Goal: Task Accomplishment & Management: Manage account settings

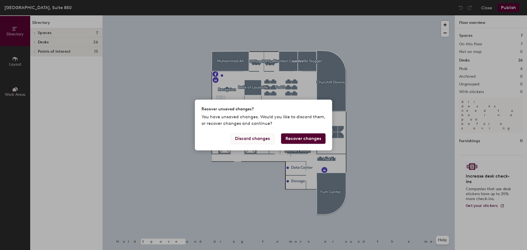
click at [243, 137] on button "Discard changes" at bounding box center [252, 138] width 44 height 10
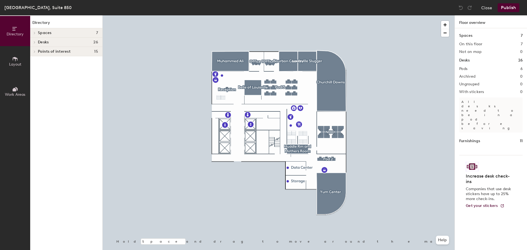
click at [42, 43] on span "Desks" at bounding box center [43, 42] width 11 height 4
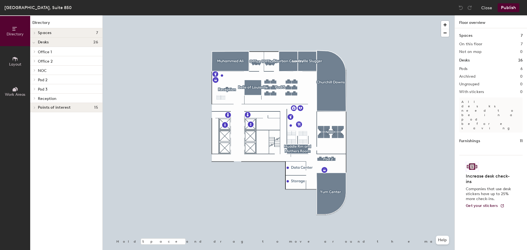
click at [14, 61] on icon at bounding box center [15, 59] width 6 height 6
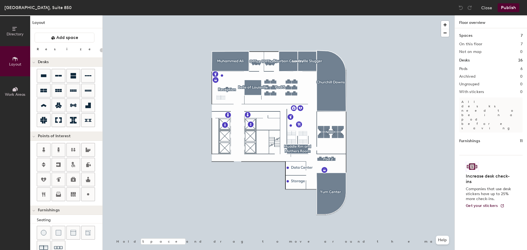
click at [13, 29] on icon at bounding box center [14, 29] width 4 height 4
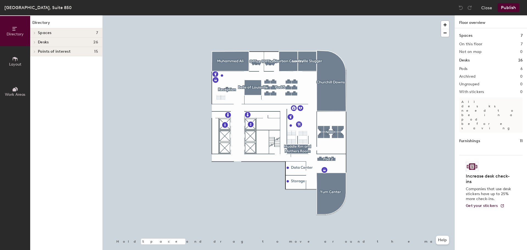
click at [35, 42] on icon at bounding box center [34, 42] width 2 height 3
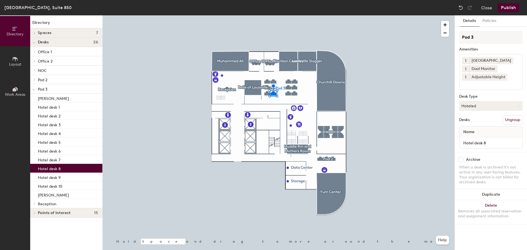
click at [466, 131] on span "Name" at bounding box center [468, 132] width 17 height 10
click at [468, 131] on span "Name" at bounding box center [468, 132] width 17 height 10
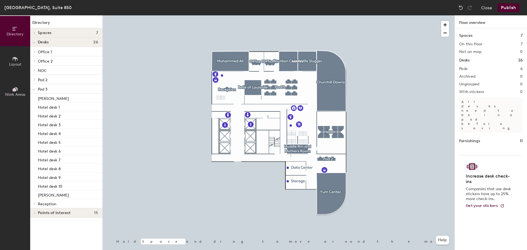
click at [459, 63] on div "Spaces 7 On this floor 7 Not on map 0 Desks 26 Pods 6 Archived 0 Ungrouped 0 Wi…" at bounding box center [491, 145] width 72 height 235
click at [273, 15] on div at bounding box center [279, 15] width 352 height 0
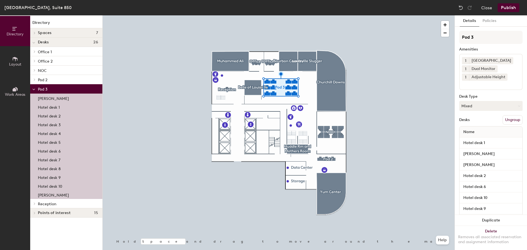
click at [50, 195] on p "[PERSON_NAME]" at bounding box center [53, 194] width 31 height 6
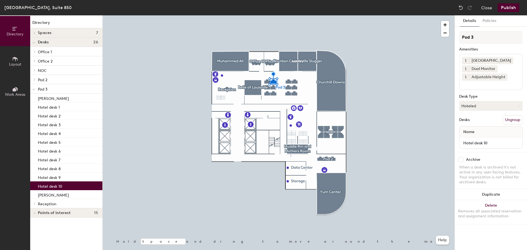
click at [48, 187] on p "Hotel desk 10" at bounding box center [50, 185] width 24 height 6
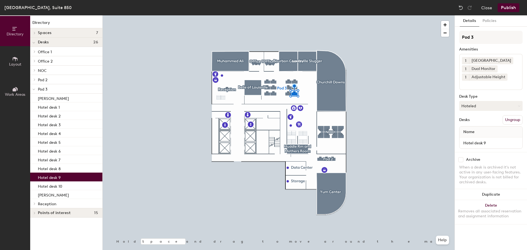
click at [49, 179] on p "Hotel desk 9" at bounding box center [49, 177] width 23 height 6
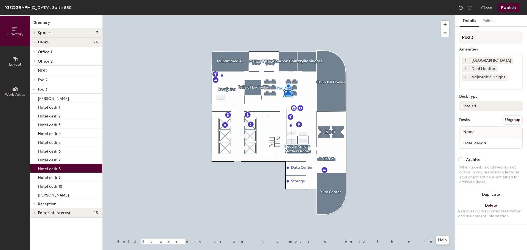
click at [49, 168] on p "Hotel desk 8" at bounding box center [49, 168] width 23 height 6
click at [519, 105] on icon at bounding box center [518, 106] width 2 height 2
click at [473, 123] on div "Assigned" at bounding box center [486, 123] width 55 height 8
click at [472, 132] on span "Name" at bounding box center [468, 132] width 17 height 10
click at [475, 131] on span "Name" at bounding box center [468, 132] width 17 height 10
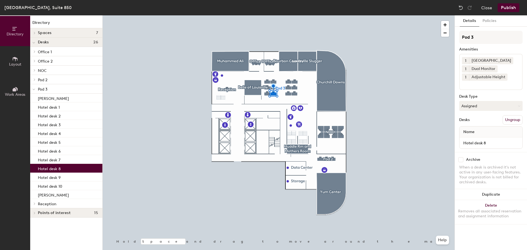
click at [483, 131] on div "Name" at bounding box center [490, 131] width 63 height 11
click at [463, 133] on span "Name" at bounding box center [468, 132] width 17 height 10
click at [508, 120] on button "Ungroup" at bounding box center [512, 119] width 20 height 9
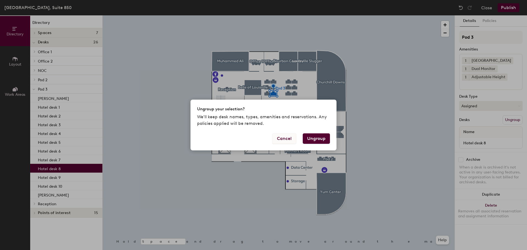
click at [284, 137] on button "Cancel" at bounding box center [284, 138] width 24 height 10
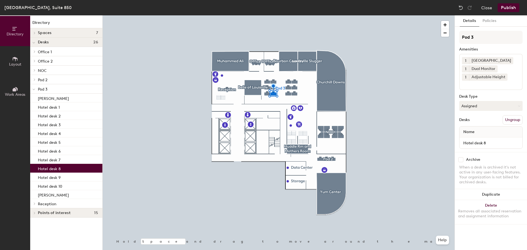
click at [510, 121] on button "Ungroup" at bounding box center [512, 119] width 20 height 9
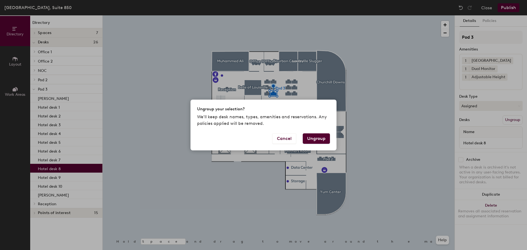
click at [311, 140] on button "Ungroup" at bounding box center [316, 138] width 27 height 10
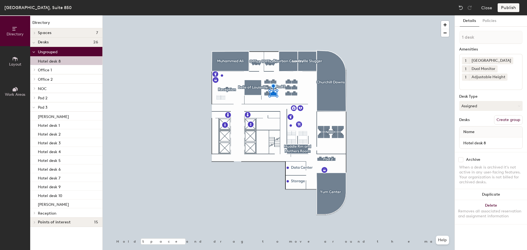
click at [464, 132] on span "Name" at bounding box center [468, 132] width 17 height 10
click at [464, 131] on span "Name" at bounding box center [468, 132] width 17 height 10
click at [504, 119] on button "Create group" at bounding box center [508, 119] width 29 height 9
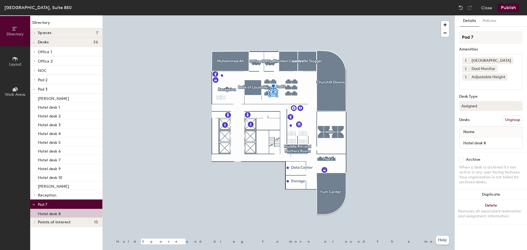
click at [53, 89] on p "Pod 3" at bounding box center [68, 88] width 60 height 7
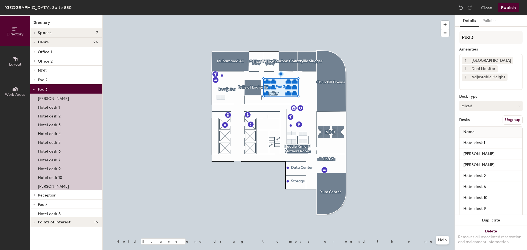
click at [52, 204] on p "Pod 7" at bounding box center [68, 204] width 60 height 7
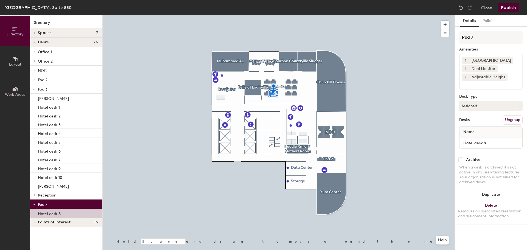
click at [466, 130] on span "Name" at bounding box center [468, 132] width 17 height 10
click at [516, 144] on input "Hotel desk 8" at bounding box center [490, 143] width 61 height 8
click at [464, 134] on span "Name" at bounding box center [468, 132] width 17 height 10
click at [407, 15] on div at bounding box center [279, 15] width 352 height 0
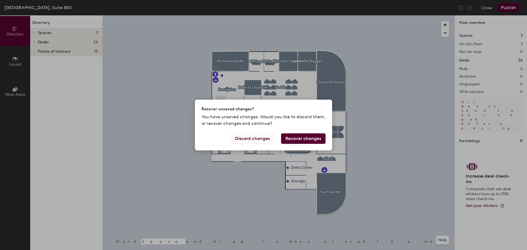
click at [245, 140] on button "Discard changes" at bounding box center [252, 138] width 44 height 10
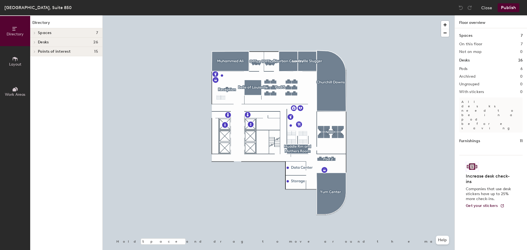
click at [35, 42] on icon at bounding box center [34, 42] width 1 height 2
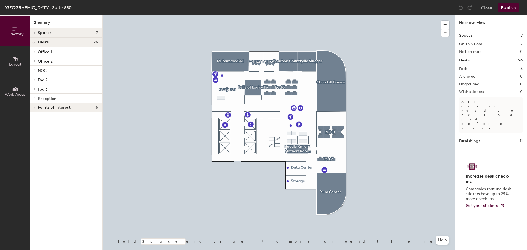
click at [35, 80] on icon at bounding box center [34, 79] width 2 height 3
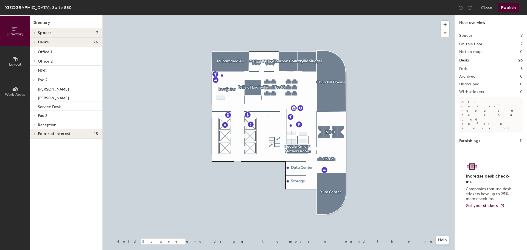
click at [35, 80] on div at bounding box center [33, 79] width 7 height 9
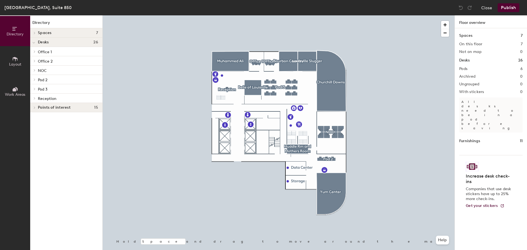
click at [34, 90] on icon at bounding box center [34, 89] width 1 height 2
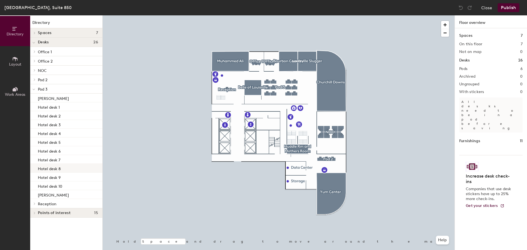
click at [42, 170] on p "Hotel desk 8" at bounding box center [49, 168] width 23 height 6
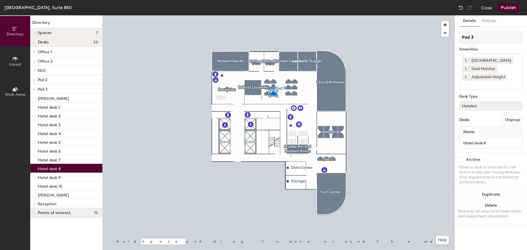
click at [519, 106] on icon at bounding box center [518, 106] width 2 height 2
click at [469, 125] on div "Assigned" at bounding box center [486, 123] width 55 height 8
click at [464, 133] on span "Name" at bounding box center [468, 132] width 17 height 10
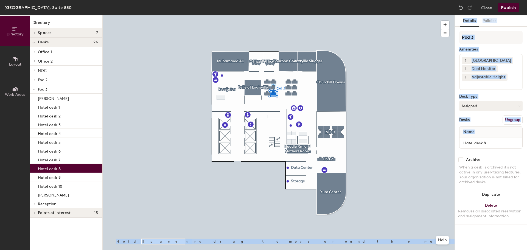
click at [450, 129] on div "Directory Layout Work Areas Directory Spaces 7 Belle of Louisville Bourbon Coun…" at bounding box center [263, 132] width 527 height 235
click at [486, 130] on div "Name" at bounding box center [490, 131] width 63 height 11
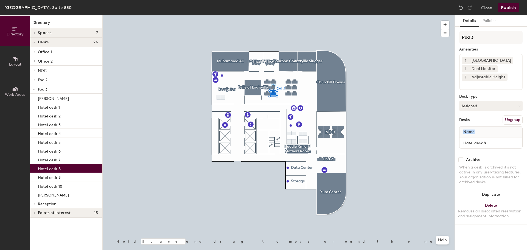
drag, startPoint x: 483, startPoint y: 130, endPoint x: 462, endPoint y: 130, distance: 21.1
click at [462, 130] on div "Name" at bounding box center [490, 131] width 63 height 11
click at [482, 133] on div "Name" at bounding box center [490, 131] width 63 height 11
click at [479, 131] on div "Name" at bounding box center [490, 131] width 63 height 11
click at [477, 131] on div "Name" at bounding box center [490, 131] width 63 height 11
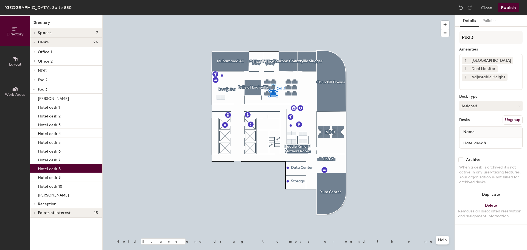
click at [475, 132] on span "Name" at bounding box center [468, 132] width 17 height 10
click at [519, 106] on button "Assigned" at bounding box center [490, 106] width 63 height 10
click at [469, 139] on div "Hoteled" at bounding box center [486, 139] width 55 height 8
click at [466, 131] on span "Name" at bounding box center [468, 132] width 17 height 10
click at [478, 132] on div "Name" at bounding box center [490, 131] width 63 height 11
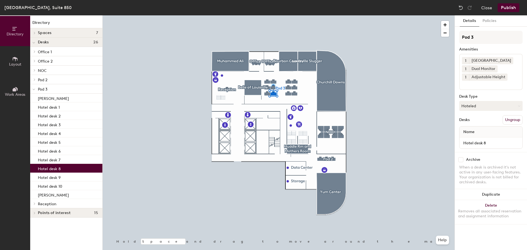
click at [479, 130] on div "Name" at bounding box center [490, 131] width 63 height 11
click at [519, 106] on icon at bounding box center [518, 106] width 2 height 2
click at [471, 122] on div "Assigned" at bounding box center [486, 123] width 55 height 8
click at [467, 132] on span "Name" at bounding box center [468, 132] width 17 height 10
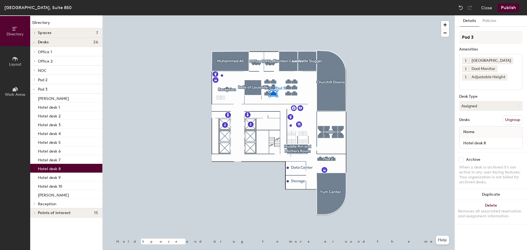
click at [481, 136] on div "Name" at bounding box center [490, 131] width 63 height 11
click at [477, 134] on span "Name" at bounding box center [468, 132] width 17 height 10
click at [478, 132] on div "Name" at bounding box center [490, 131] width 63 height 11
click at [470, 142] on input "Hotel desk 8" at bounding box center [490, 143] width 61 height 8
click at [477, 133] on div "Name" at bounding box center [490, 131] width 63 height 11
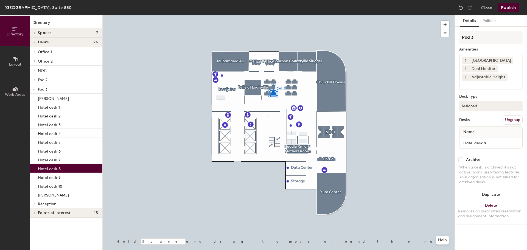
click at [478, 130] on div "Name" at bounding box center [490, 131] width 63 height 11
click at [488, 106] on button "Assigned" at bounding box center [490, 106] width 63 height 10
click at [484, 106] on button "Assigned" at bounding box center [490, 106] width 63 height 10
click at [465, 133] on span "Name" at bounding box center [468, 132] width 17 height 10
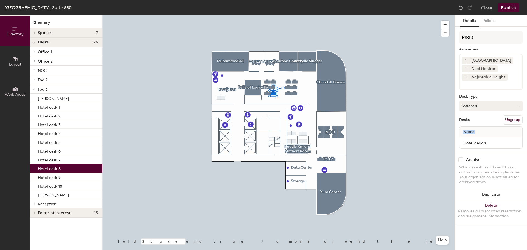
click at [465, 133] on span "Name" at bounding box center [468, 132] width 17 height 10
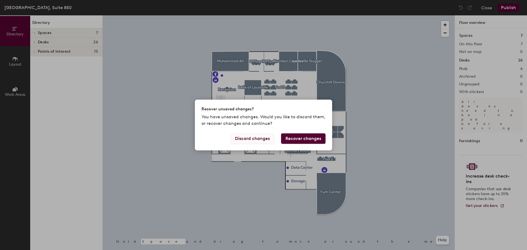
click at [247, 138] on button "Discard changes" at bounding box center [252, 138] width 44 height 10
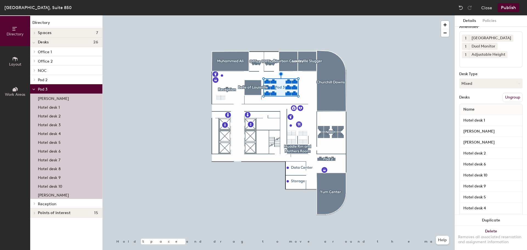
scroll to position [67, 0]
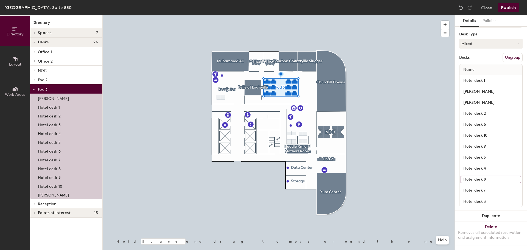
click at [469, 176] on input "Hotel desk 8" at bounding box center [490, 180] width 61 height 8
click at [491, 176] on input "Hotel desk 8" at bounding box center [490, 180] width 61 height 8
drag, startPoint x: 491, startPoint y: 175, endPoint x: 461, endPoint y: 177, distance: 29.9
click at [461, 177] on input "Hotel desk 8" at bounding box center [490, 180] width 61 height 8
type input "[PERSON_NAME]"
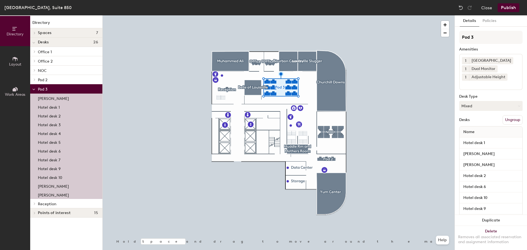
click at [159, 15] on div at bounding box center [279, 15] width 352 height 0
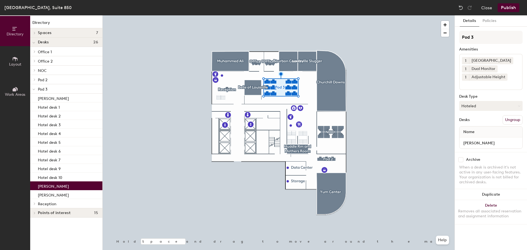
click at [46, 185] on p "[PERSON_NAME]" at bounding box center [53, 185] width 31 height 6
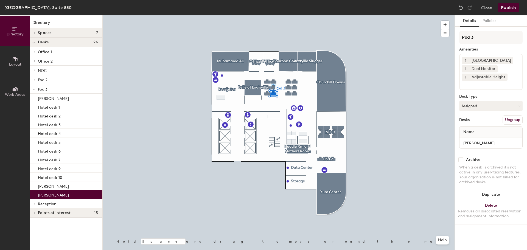
click at [49, 196] on p "[PERSON_NAME]" at bounding box center [53, 194] width 31 height 6
click at [508, 7] on button "Publish" at bounding box center [508, 7] width 22 height 9
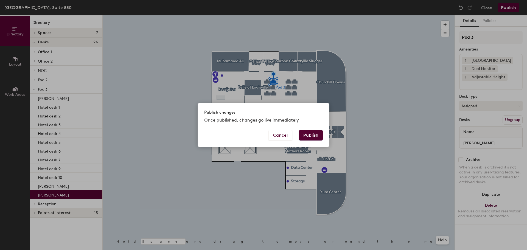
click at [309, 138] on button "Publish" at bounding box center [311, 135] width 24 height 10
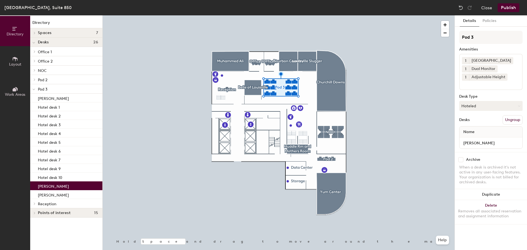
click at [52, 187] on p "[PERSON_NAME]" at bounding box center [53, 185] width 31 height 6
click at [519, 105] on icon at bounding box center [518, 106] width 2 height 2
click at [467, 123] on div "Assigned" at bounding box center [486, 123] width 55 height 8
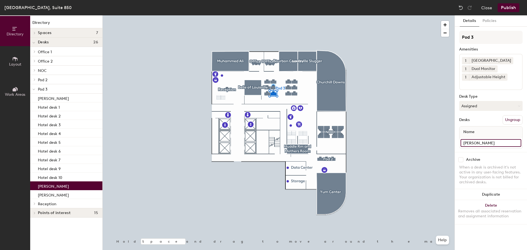
click at [472, 143] on input "[PERSON_NAME]" at bounding box center [490, 143] width 61 height 8
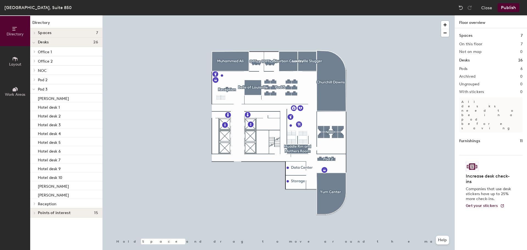
click at [57, 88] on p "Pod 3" at bounding box center [68, 88] width 60 height 7
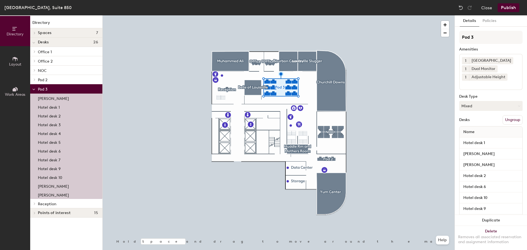
click at [55, 70] on p "NOC" at bounding box center [68, 70] width 60 height 7
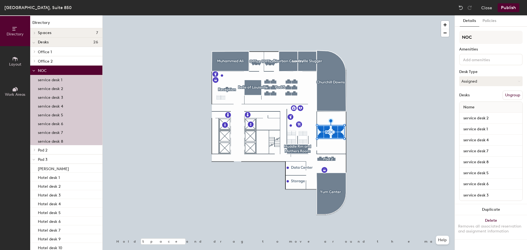
click at [14, 60] on icon at bounding box center [15, 59] width 6 height 6
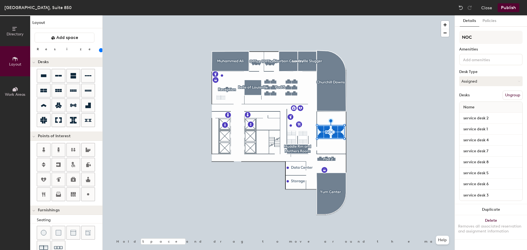
click at [13, 31] on icon at bounding box center [15, 29] width 6 height 6
